Goal: Contribute content: Contribute content

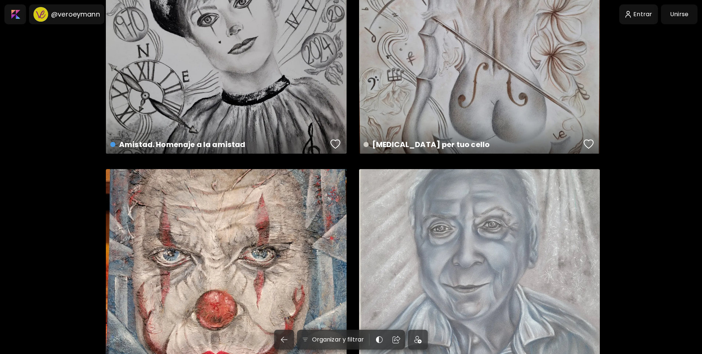
scroll to position [1507, 0]
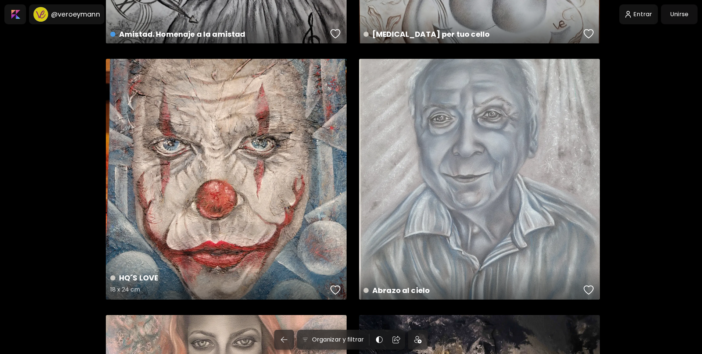
click at [229, 222] on div "HQ´S LOVE 18 x 24 cm" at bounding box center [226, 179] width 241 height 241
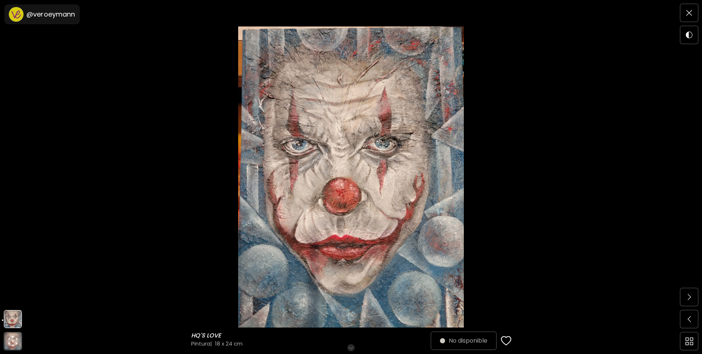
scroll to position [74, 0]
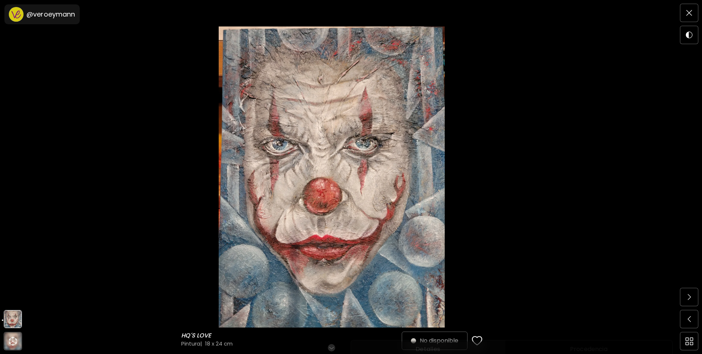
click at [335, 347] on h6 "Desplázate para ver más" at bounding box center [332, 348] width 64 height 6
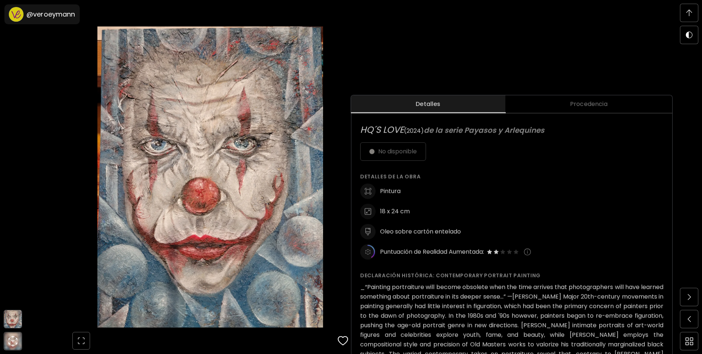
scroll to position [202, 0]
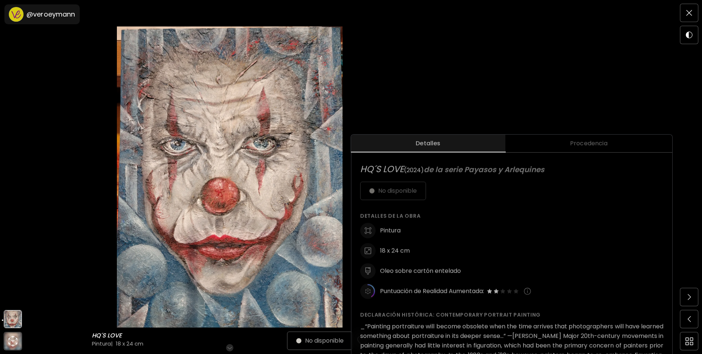
click at [605, 142] on span "Procedencia" at bounding box center [589, 143] width 158 height 9
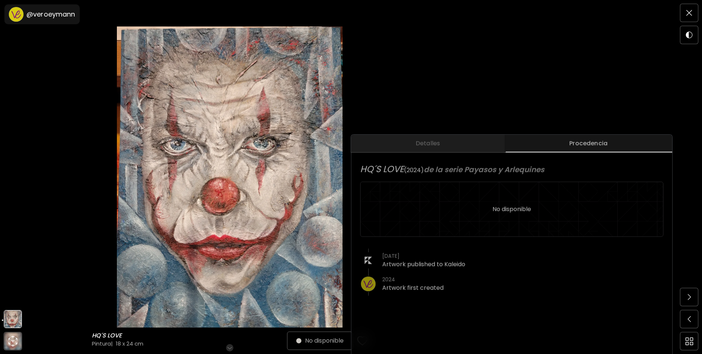
click at [451, 143] on span "Detalles" at bounding box center [428, 143] width 145 height 9
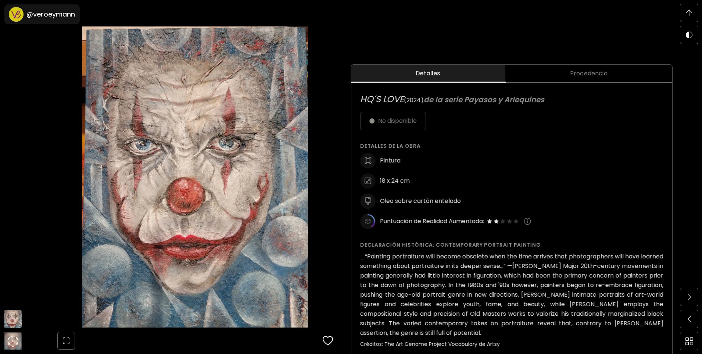
scroll to position [349, 0]
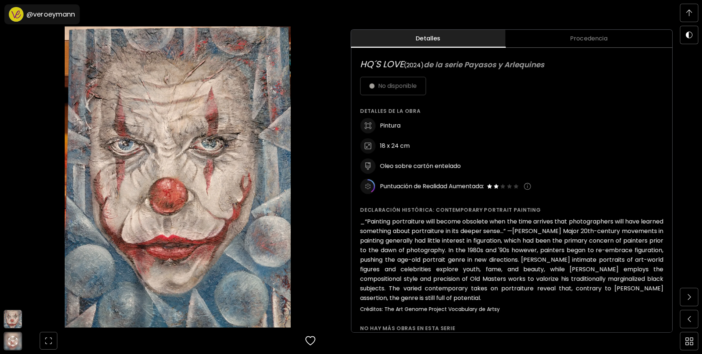
click at [691, 15] on img at bounding box center [689, 13] width 6 height 7
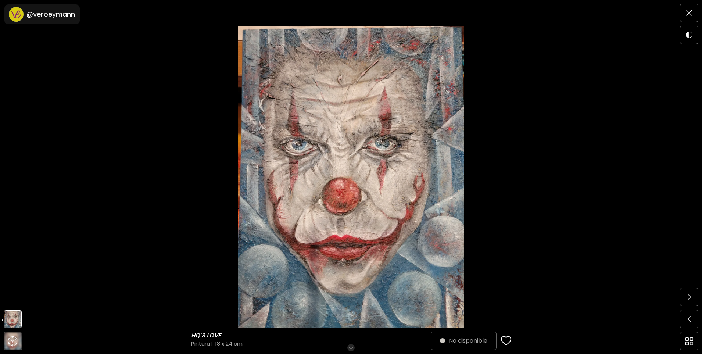
scroll to position [0, 0]
click at [690, 13] on img at bounding box center [689, 13] width 6 height 6
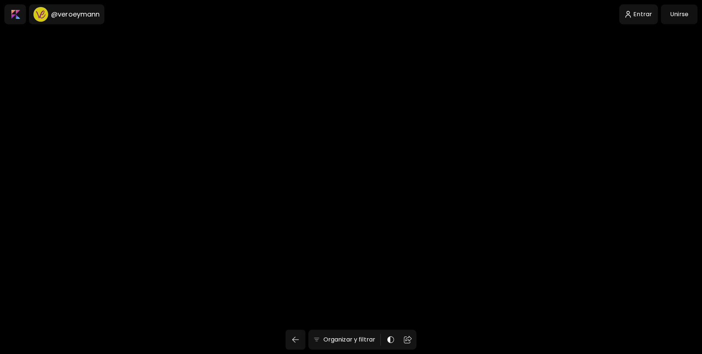
scroll to position [1507, 0]
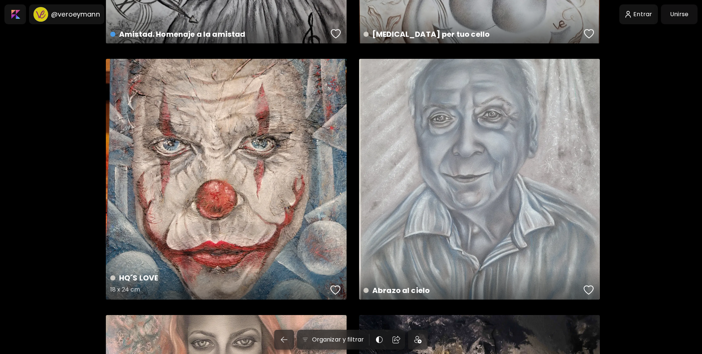
click at [275, 267] on div "HQ´S LOVE 18 x 24 cm" at bounding box center [226, 284] width 244 height 35
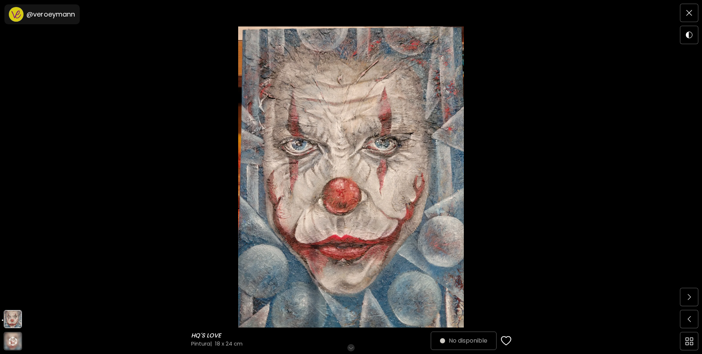
click at [351, 346] on h6 "Desplázate para ver más" at bounding box center [351, 348] width 64 height 6
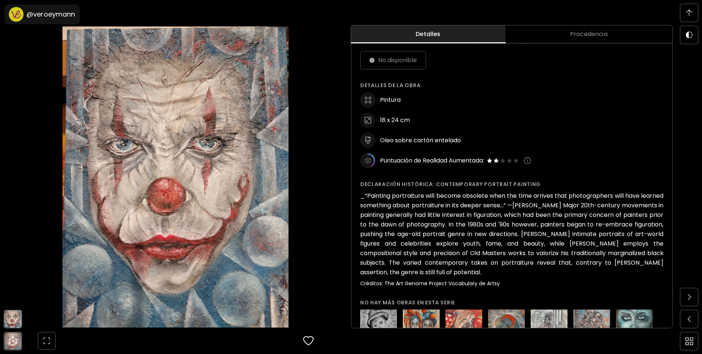
scroll to position [50, 0]
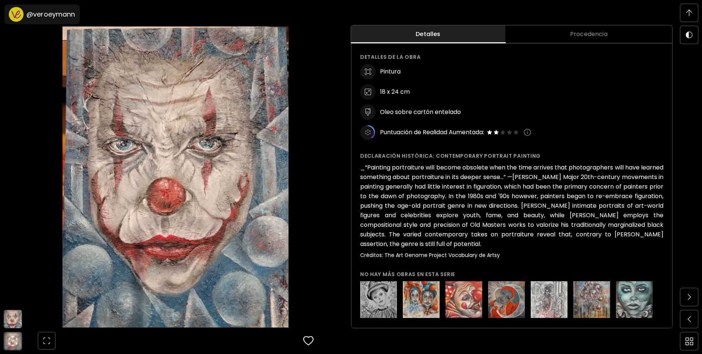
click at [689, 10] on img at bounding box center [689, 13] width 6 height 7
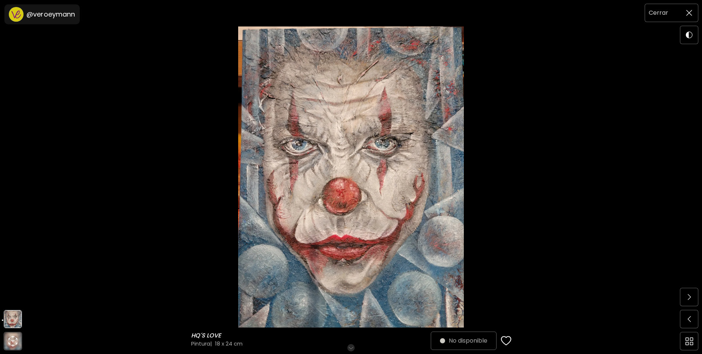
scroll to position [0, 0]
click at [685, 11] on span at bounding box center [689, 12] width 15 height 15
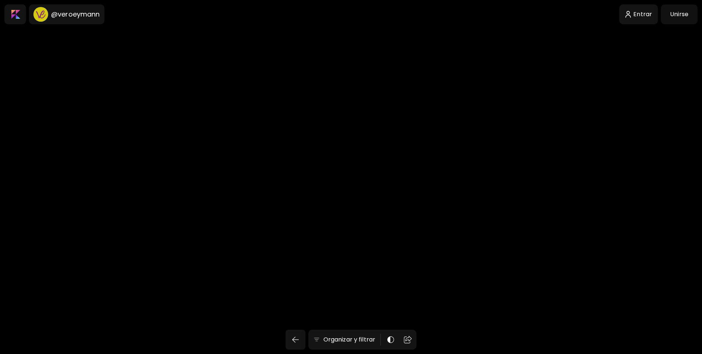
scroll to position [1507, 0]
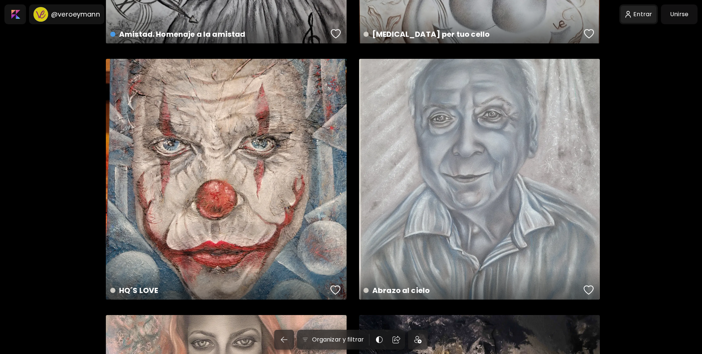
click at [640, 14] on div at bounding box center [639, 14] width 36 height 17
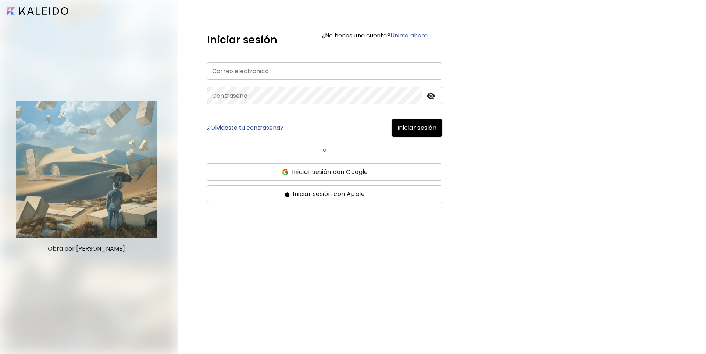
type input "**********"
click at [427, 126] on span "Iniciar sesión" at bounding box center [416, 128] width 39 height 9
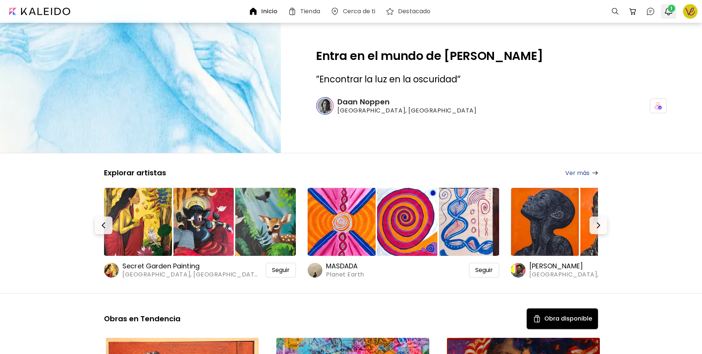
click at [669, 11] on span "1" at bounding box center [671, 8] width 7 height 7
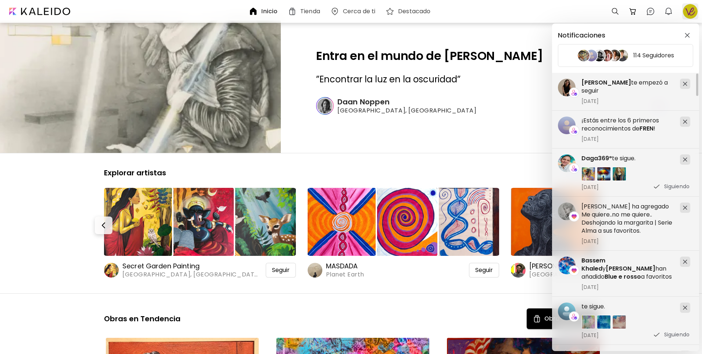
click at [690, 10] on div "Notificaciones 114 Seguidores aliosha valle ha agregado Me quiere..no me quiere…" at bounding box center [351, 177] width 702 height 354
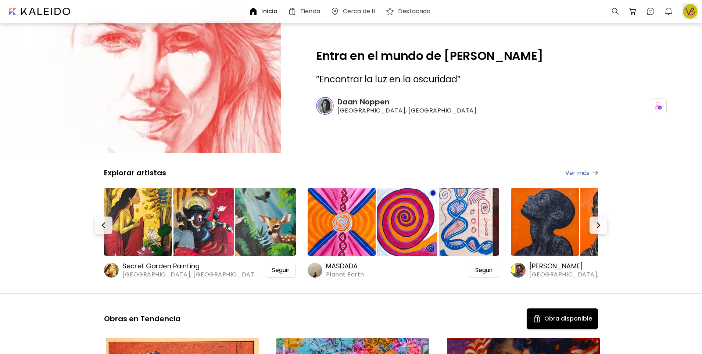
click at [692, 13] on div at bounding box center [690, 11] width 16 height 16
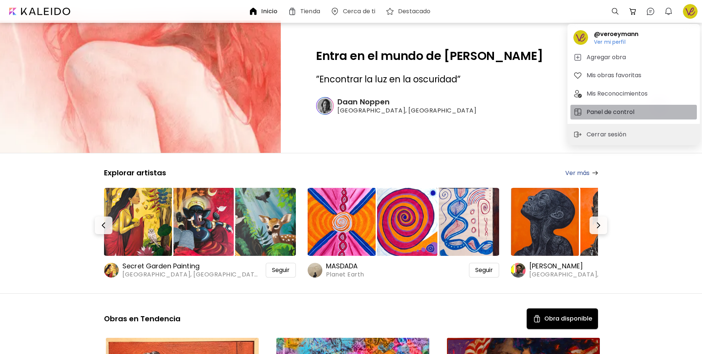
click at [623, 111] on h5 "Panel de control" at bounding box center [612, 112] width 50 height 9
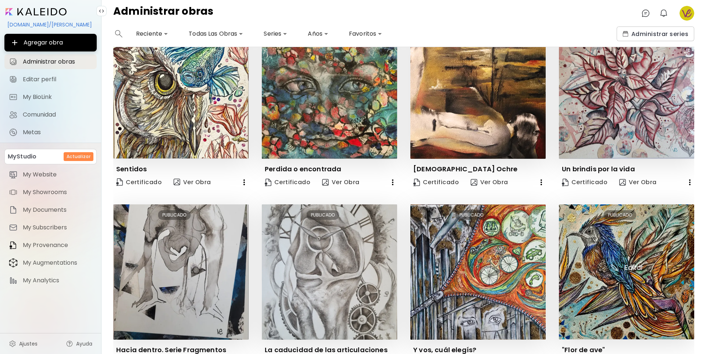
scroll to position [147, 0]
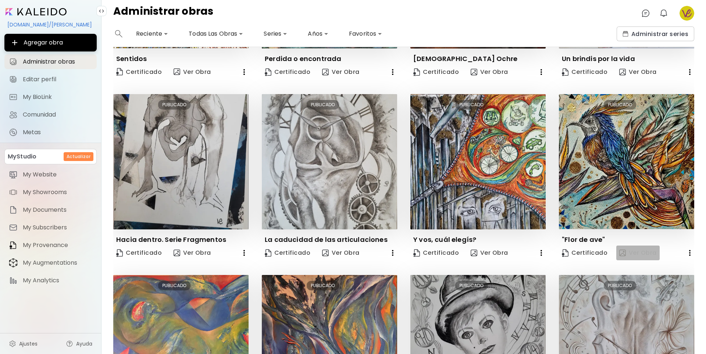
click at [639, 249] on span "Ver Obra" at bounding box center [638, 253] width 38 height 8
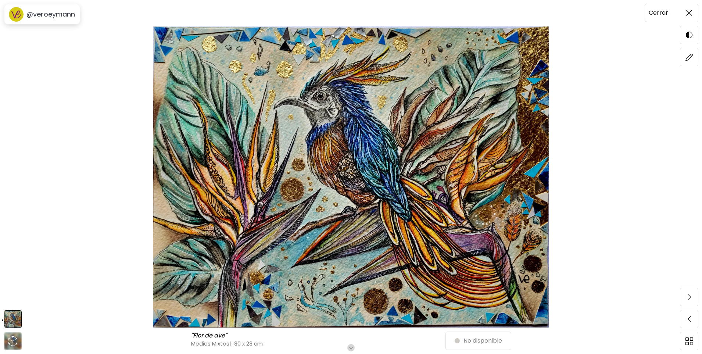
click at [685, 15] on span at bounding box center [689, 12] width 15 height 15
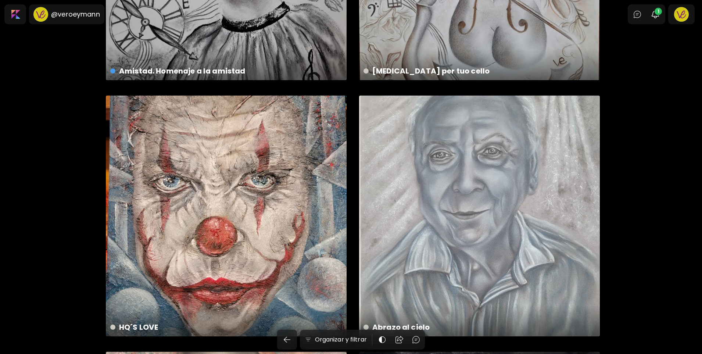
scroll to position [1581, 0]
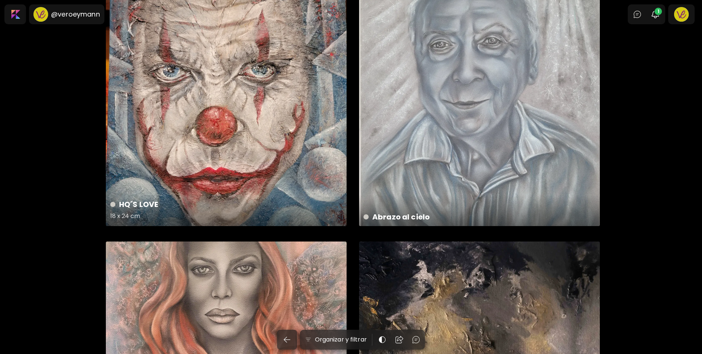
click at [243, 96] on div "HQ´S LOVE 18 x 24 cm" at bounding box center [226, 105] width 241 height 241
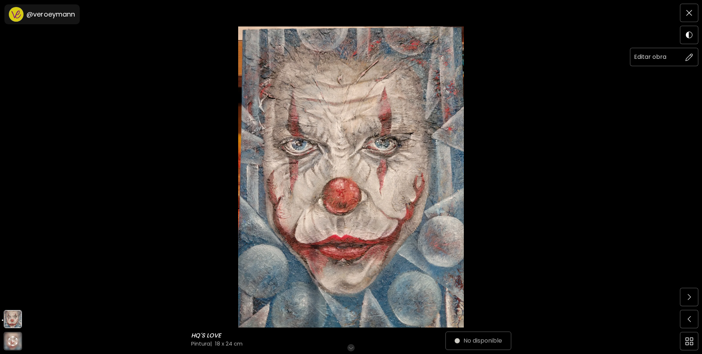
click at [688, 54] on img at bounding box center [690, 57] width 8 height 8
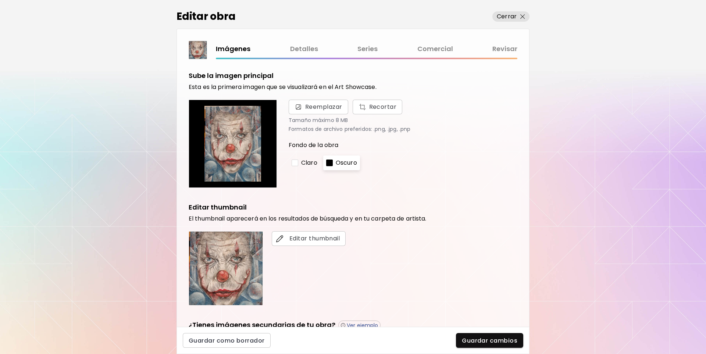
scroll to position [74, 0]
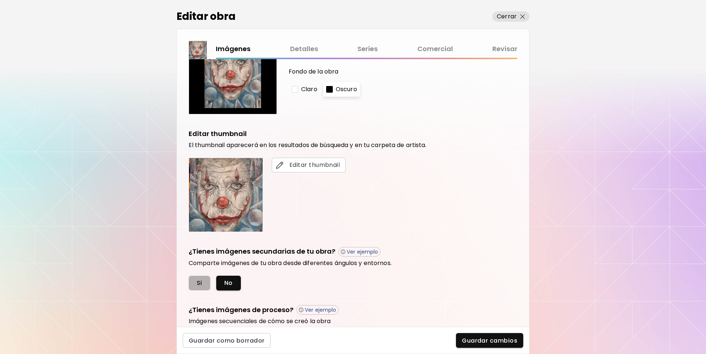
click at [201, 279] on span "Si" at bounding box center [200, 283] width 6 height 8
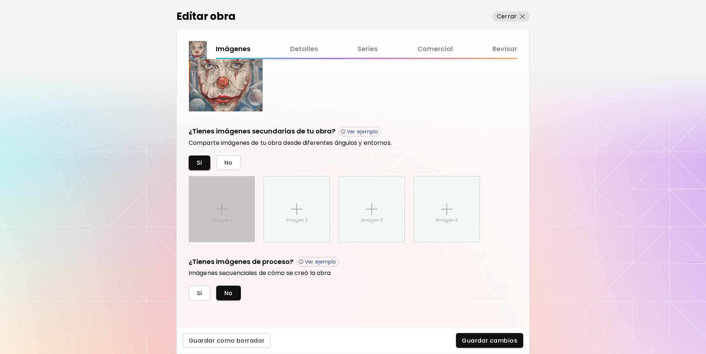
click at [218, 206] on img at bounding box center [222, 209] width 12 height 12
click at [0, 0] on input "Imagen 1" at bounding box center [0, 0] width 0 height 0
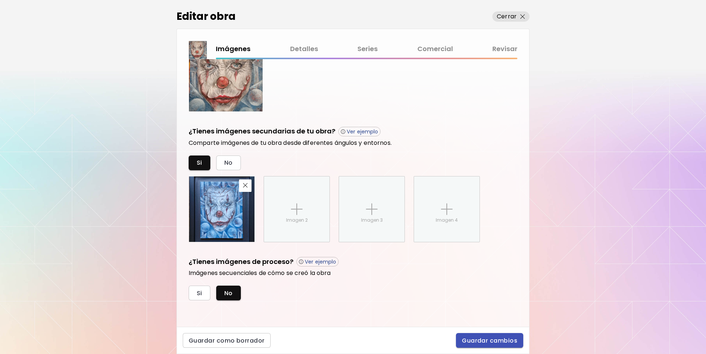
click at [473, 338] on span "Guardar cambios" at bounding box center [490, 341] width 56 height 8
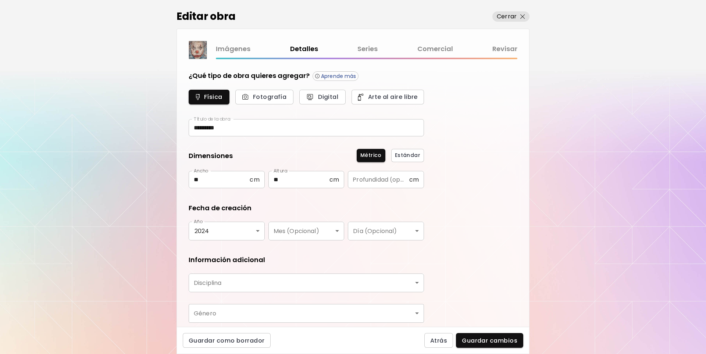
type input "**********"
type input "********"
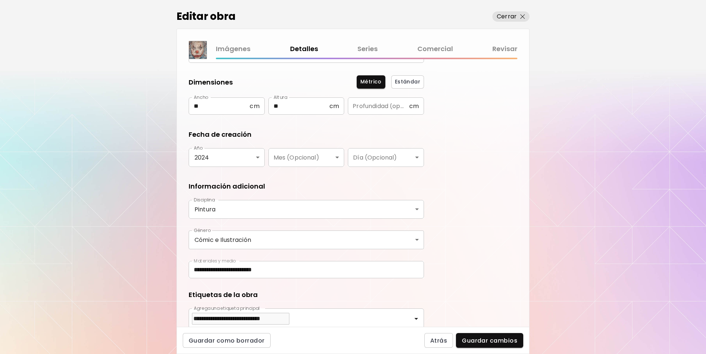
scroll to position [110, 0]
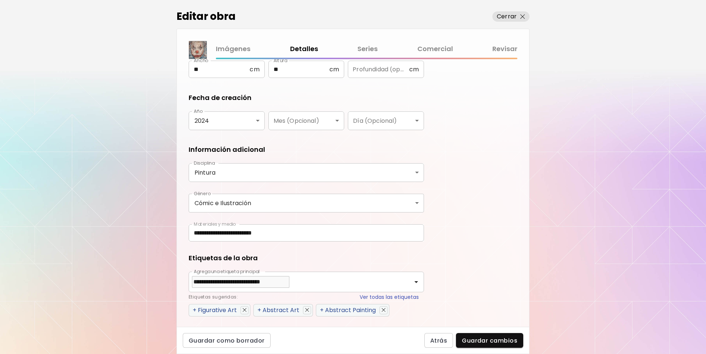
click at [299, 228] on input "**********" at bounding box center [306, 232] width 235 height 17
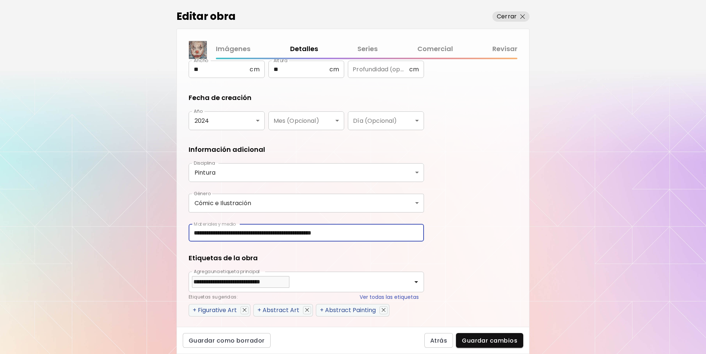
scroll to position [184, 0]
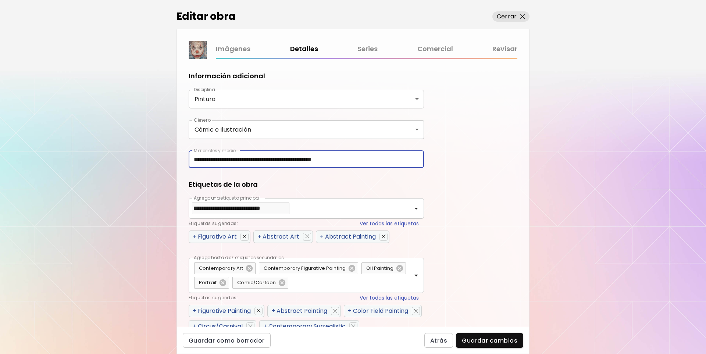
type input "**********"
click at [382, 235] on img "button" at bounding box center [384, 237] width 4 height 4
click at [305, 235] on img "button" at bounding box center [307, 237] width 4 height 4
click at [404, 208] on icon "Clear" at bounding box center [406, 208] width 7 height 7
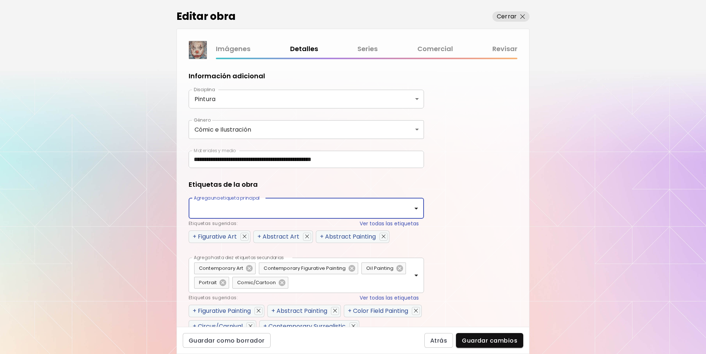
click at [299, 207] on input "Agrega una etiqueta principal" at bounding box center [296, 208] width 208 height 14
click at [202, 228] on li "Comic/Cartoon" at bounding box center [306, 229] width 235 height 13
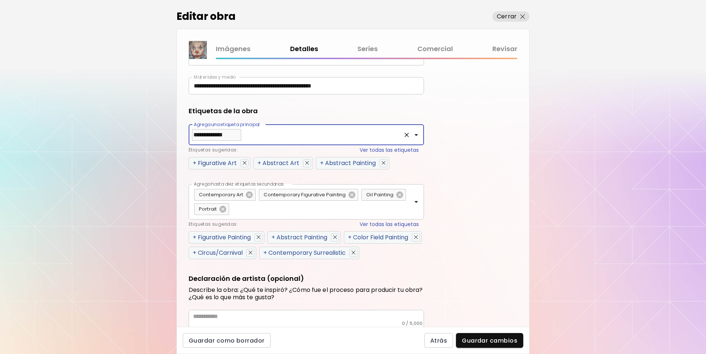
type input "**********"
click at [260, 208] on input "Agrega hasta diez etiquetas secundarias" at bounding box center [319, 209] width 179 height 14
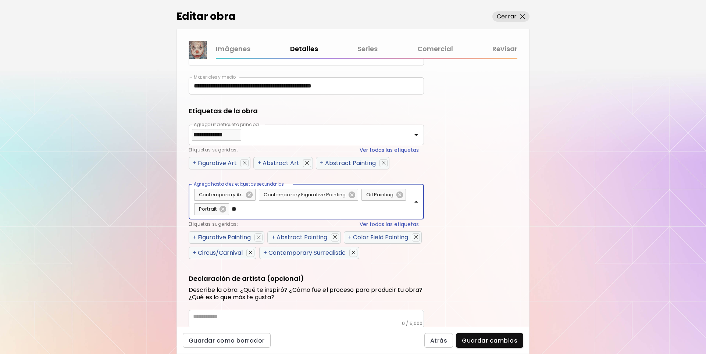
type input "*"
click at [243, 253] on div "+ Circus/Carnival" at bounding box center [218, 252] width 50 height 9
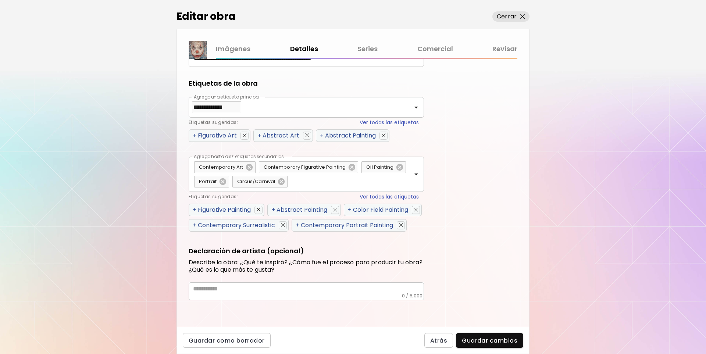
scroll to position [300, 0]
click at [232, 288] on textarea at bounding box center [308, 289] width 231 height 8
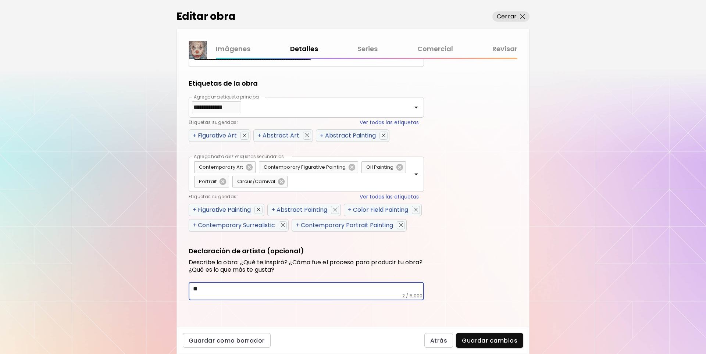
type textarea "*"
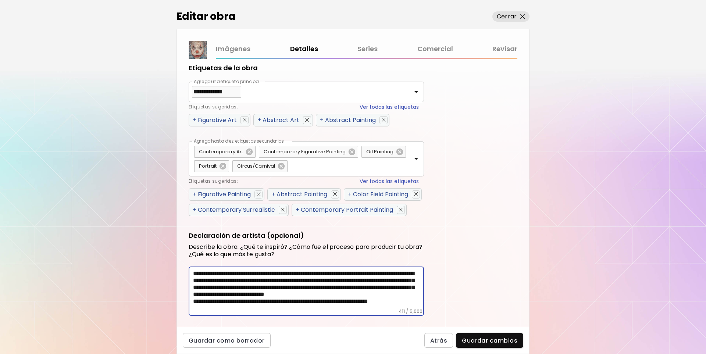
scroll to position [11, 0]
type textarea "**********"
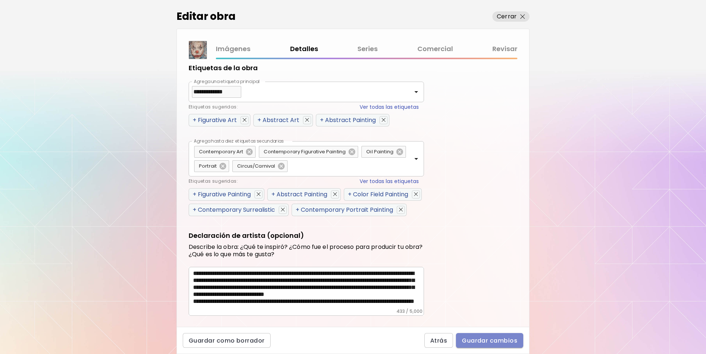
click at [472, 340] on span "Guardar cambios" at bounding box center [490, 341] width 56 height 8
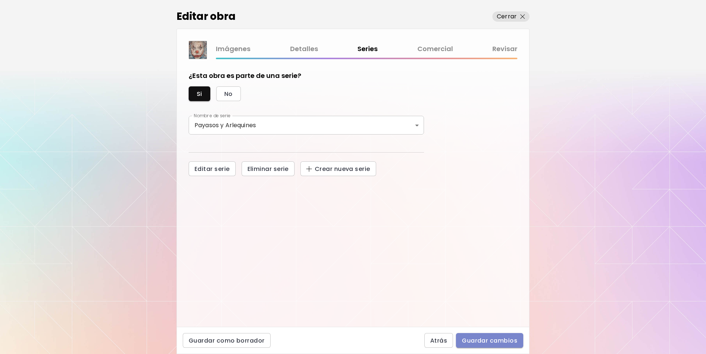
click at [481, 338] on span "Guardar cambios" at bounding box center [490, 341] width 56 height 8
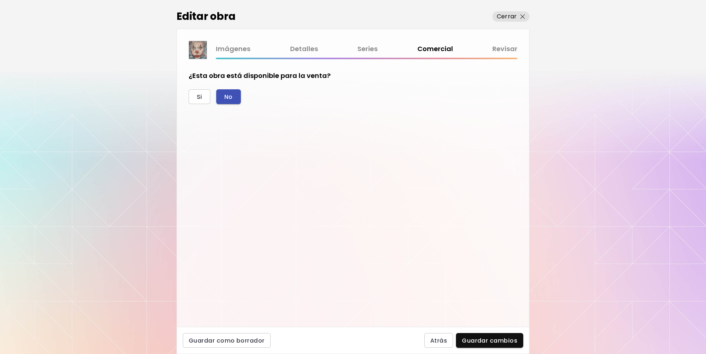
click at [232, 95] on span "No" at bounding box center [228, 97] width 8 height 8
click at [481, 339] on span "Guardar cambios" at bounding box center [490, 341] width 56 height 8
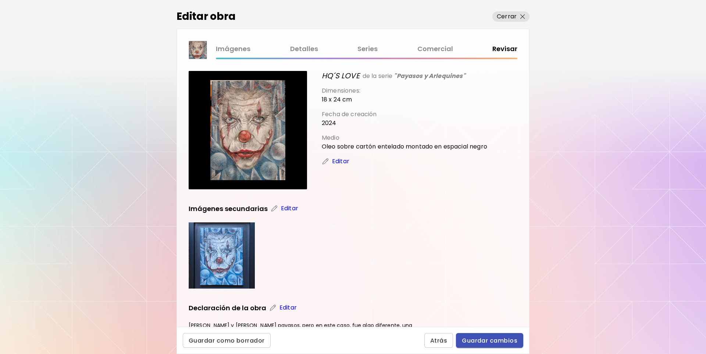
click at [500, 340] on span "Guardar cambios" at bounding box center [490, 341] width 56 height 8
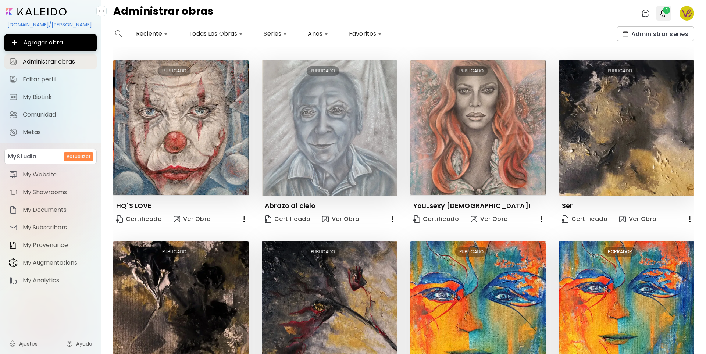
click at [667, 11] on span "1" at bounding box center [666, 10] width 7 height 7
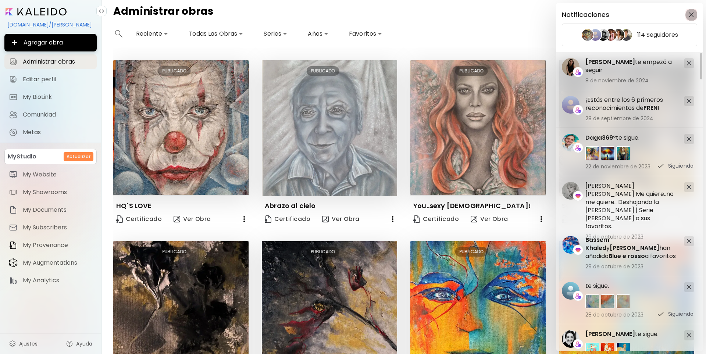
click at [690, 17] on img "button" at bounding box center [691, 14] width 5 height 5
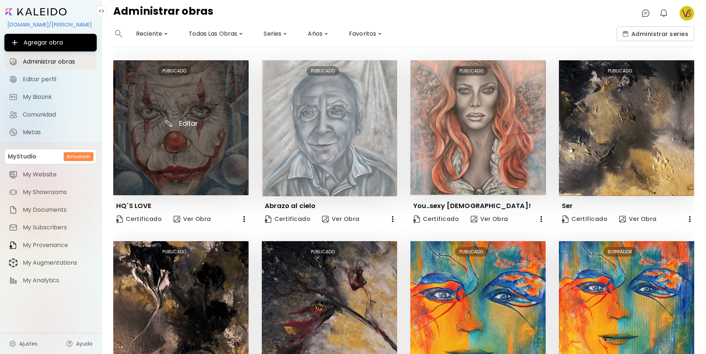
click at [145, 137] on img at bounding box center [180, 127] width 135 height 135
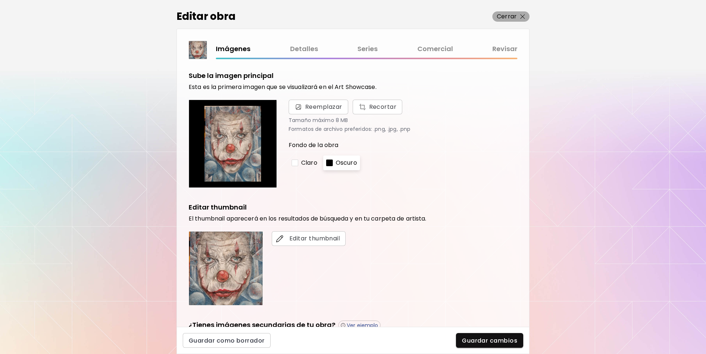
click at [515, 18] on p "Cerrar" at bounding box center [507, 16] width 20 height 9
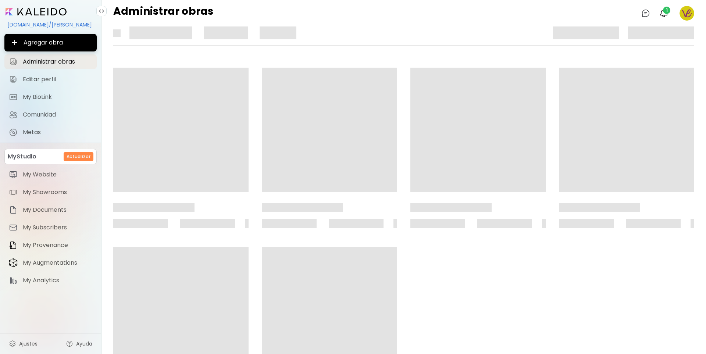
click at [508, 16] on div "Administrar obras 0 1" at bounding box center [403, 13] width 604 height 26
